Goal: Task Accomplishment & Management: Use online tool/utility

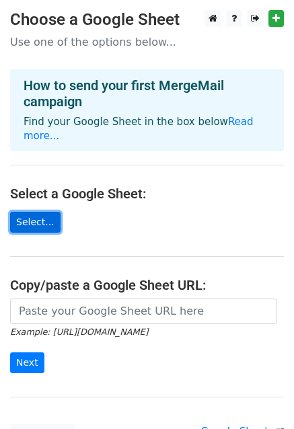
click at [39, 212] on link "Select..." at bounding box center [35, 222] width 50 height 21
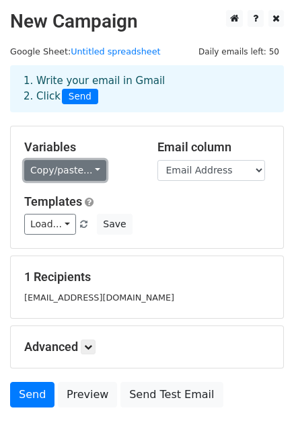
click at [83, 168] on link "Copy/paste..." at bounding box center [65, 170] width 82 height 21
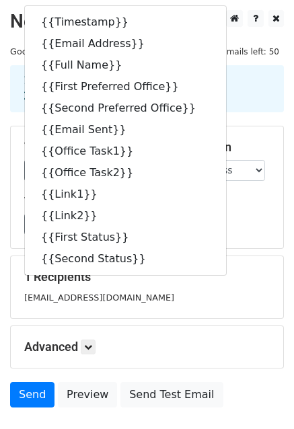
click at [237, 207] on h5 "Templates" at bounding box center [147, 201] width 246 height 15
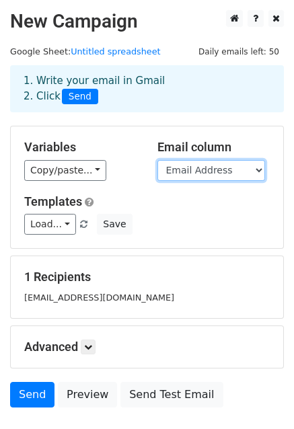
click at [244, 168] on select "Timestamp Email Address Full Name First Preferred Office Second Preferred Offic…" at bounding box center [211, 170] width 108 height 21
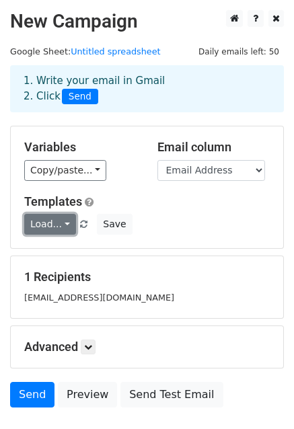
click at [54, 222] on link "Load..." at bounding box center [50, 224] width 52 height 21
click at [153, 202] on h5 "Templates" at bounding box center [147, 201] width 246 height 15
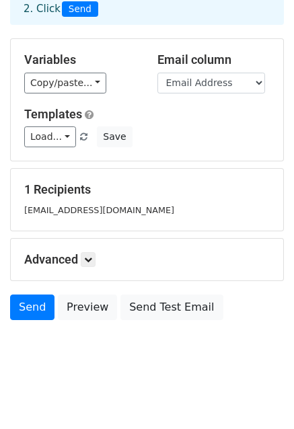
scroll to position [91, 0]
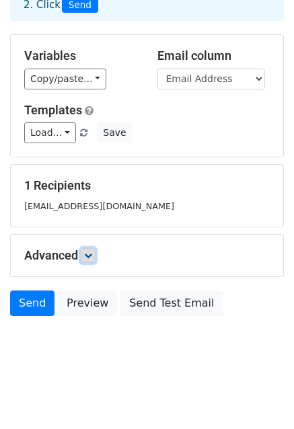
click at [89, 258] on icon at bounding box center [88, 256] width 8 height 8
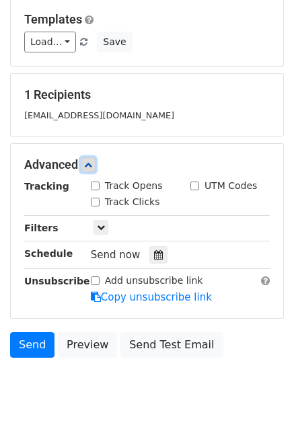
scroll to position [222, 0]
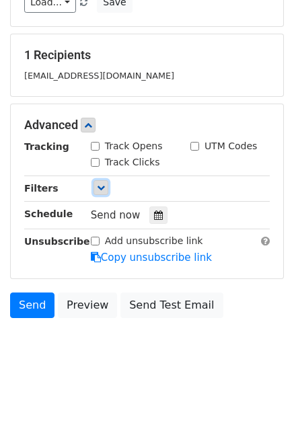
click at [101, 188] on icon at bounding box center [101, 188] width 8 height 8
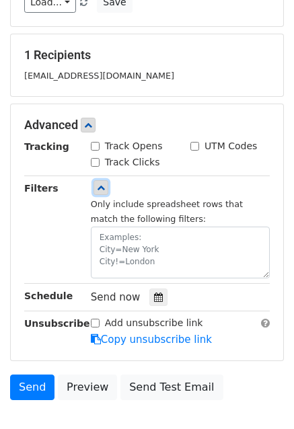
click at [101, 188] on icon at bounding box center [101, 188] width 8 height 8
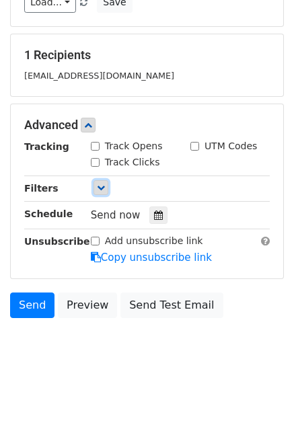
scroll to position [0, 0]
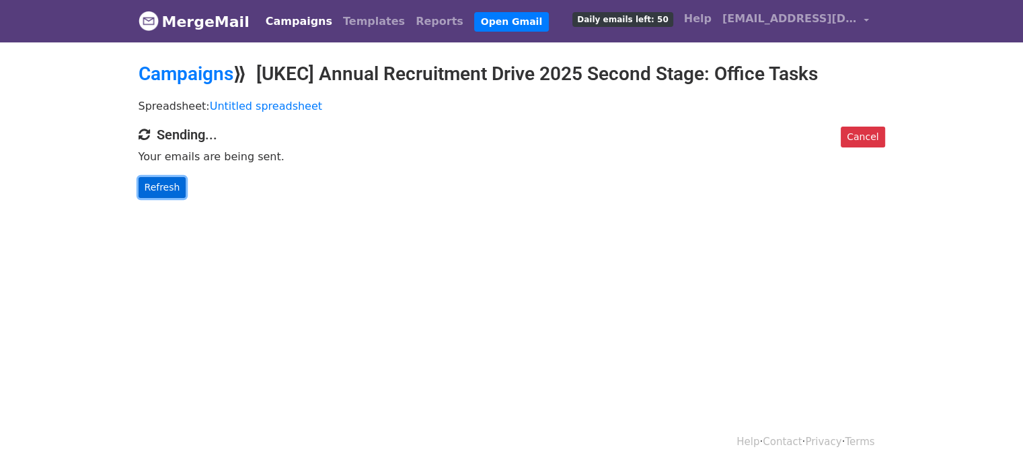
click at [156, 189] on link "Refresh" at bounding box center [163, 187] width 48 height 21
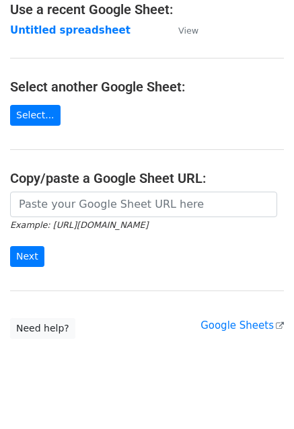
scroll to position [104, 0]
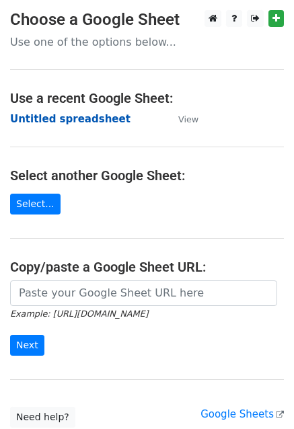
click at [74, 123] on strong "Untitled spreadsheet" at bounding box center [70, 119] width 120 height 12
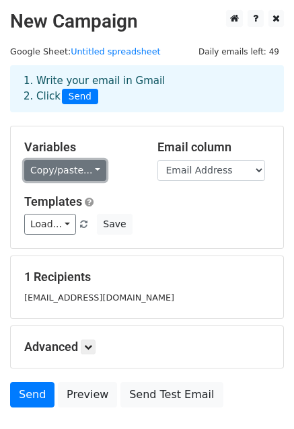
click at [90, 163] on link "Copy/paste..." at bounding box center [65, 170] width 82 height 21
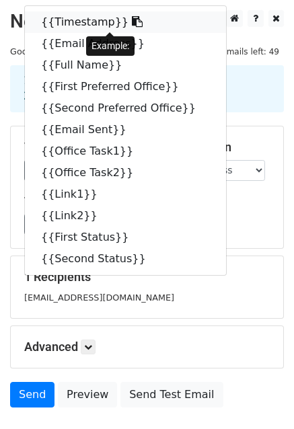
click at [89, 20] on link "{{Timestamp}}" at bounding box center [125, 22] width 201 height 22
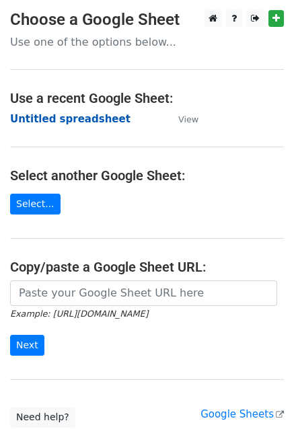
click at [58, 120] on strong "Untitled spreadsheet" at bounding box center [70, 119] width 120 height 12
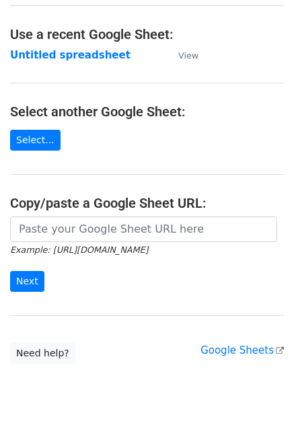
scroll to position [67, 0]
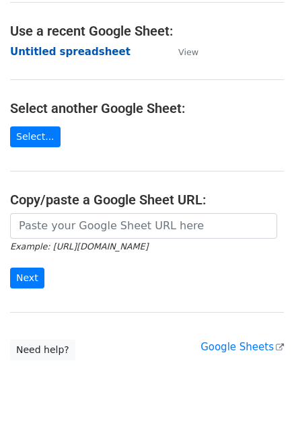
click at [87, 46] on strong "Untitled spreadsheet" at bounding box center [70, 52] width 120 height 12
